Goal: Information Seeking & Learning: Learn about a topic

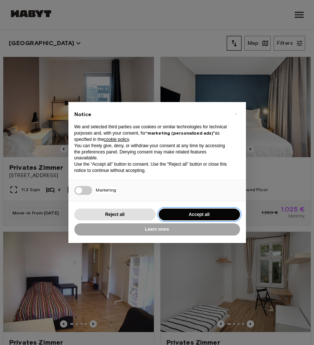
click at [190, 210] on button "Accept all" at bounding box center [199, 215] width 81 height 12
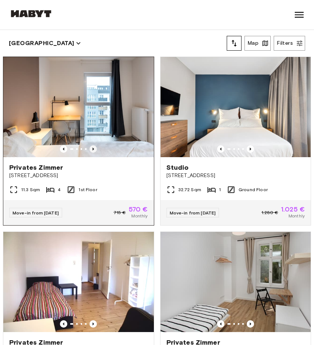
click at [92, 147] on icon "Previous image" at bounding box center [93, 148] width 7 height 7
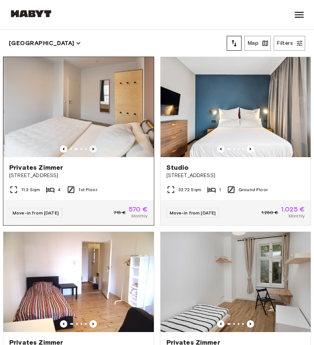
click at [92, 147] on icon "Previous image" at bounding box center [93, 148] width 7 height 7
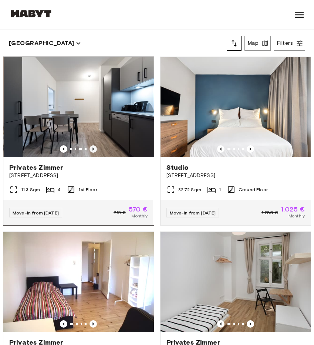
click at [92, 147] on icon "Previous image" at bounding box center [93, 148] width 7 height 7
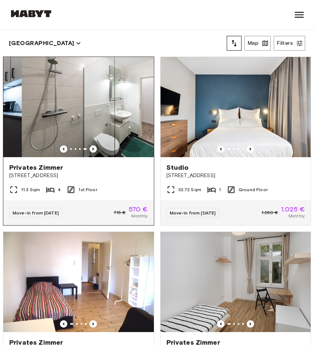
click at [92, 147] on icon "Previous image" at bounding box center [93, 148] width 7 height 7
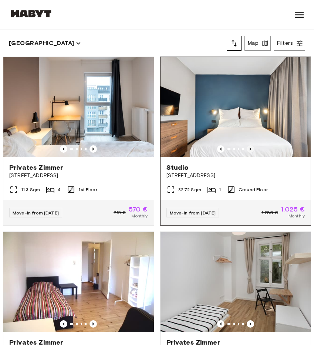
click at [250, 149] on icon "Previous image" at bounding box center [250, 149] width 1 height 3
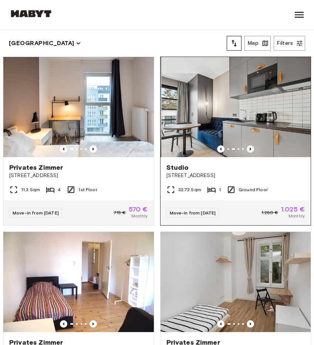
click at [250, 149] on icon "Previous image" at bounding box center [250, 149] width 1 height 3
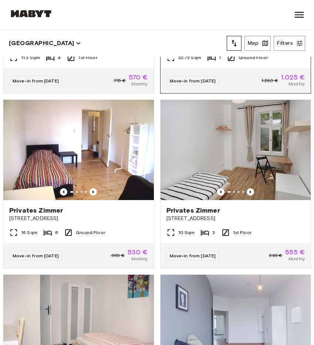
scroll to position [146, 0]
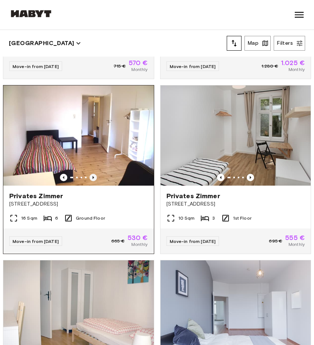
click at [92, 177] on icon "Previous image" at bounding box center [93, 177] width 7 height 7
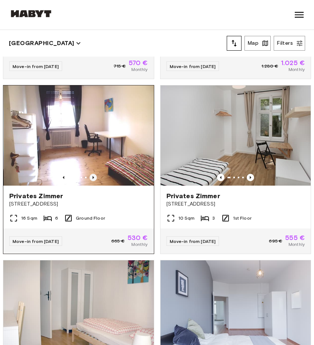
click at [92, 177] on icon "Previous image" at bounding box center [93, 177] width 7 height 7
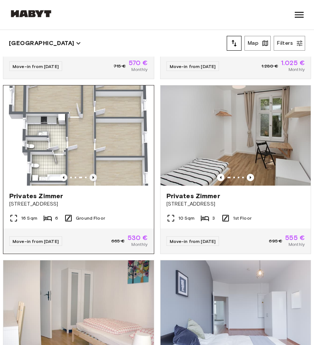
click at [92, 177] on icon "Previous image" at bounding box center [93, 177] width 7 height 7
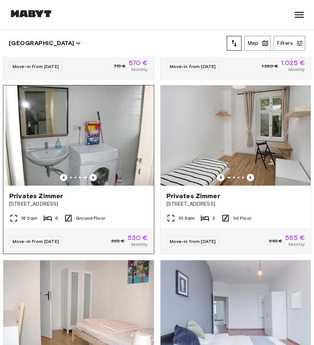
click at [92, 177] on icon "Previous image" at bounding box center [93, 177] width 7 height 7
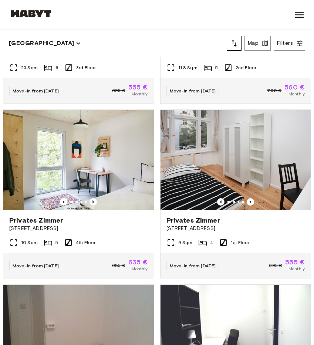
scroll to position [1110, 0]
